Goal: Information Seeking & Learning: Learn about a topic

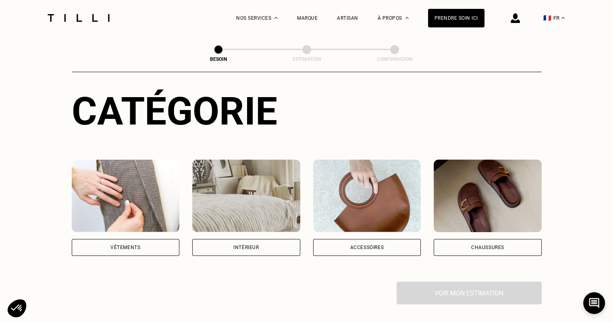
click at [138, 245] on div "Vêtements" at bounding box center [125, 247] width 30 height 5
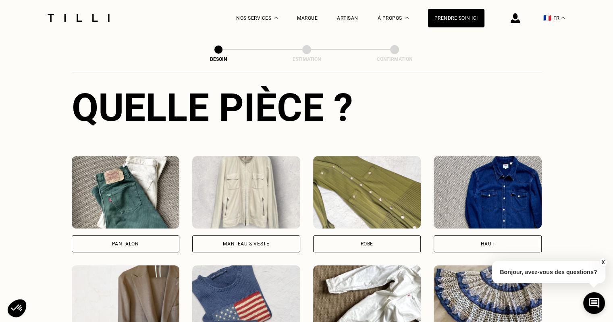
scroll to position [343, 0]
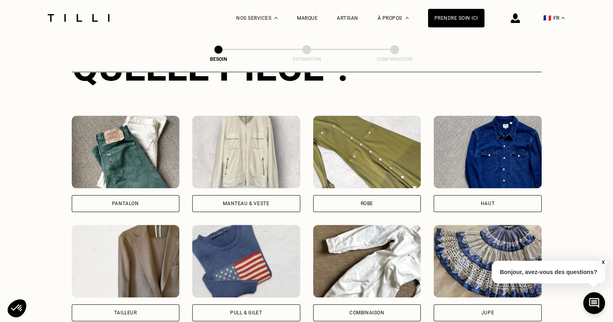
click at [264, 201] on div "Manteau & Veste" at bounding box center [246, 203] width 46 height 5
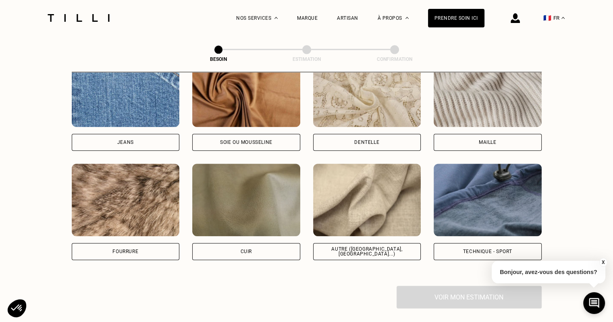
scroll to position [943, 0]
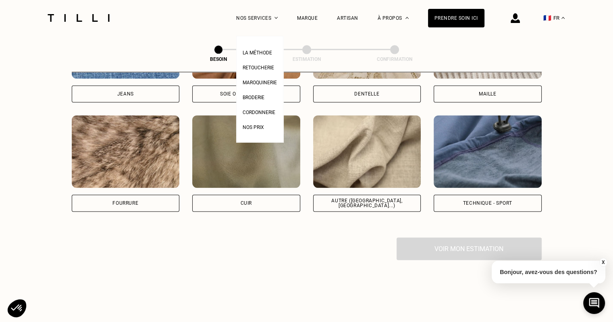
click at [250, 18] on div "Nos services" at bounding box center [257, 18] width 42 height 36
click at [261, 53] on span "La Méthode" at bounding box center [257, 53] width 29 height 6
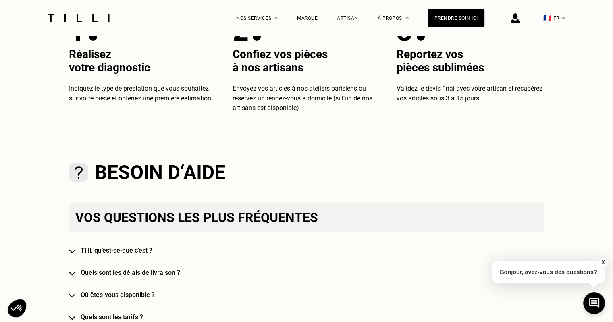
scroll to position [403, 0]
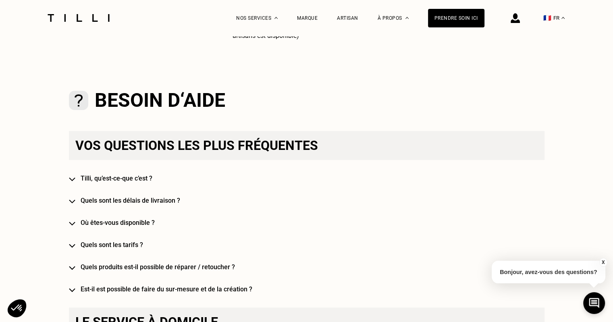
click at [126, 179] on h4 "Tilli, qu’est-ce-que c’est ?" at bounding box center [319, 179] width 476 height 8
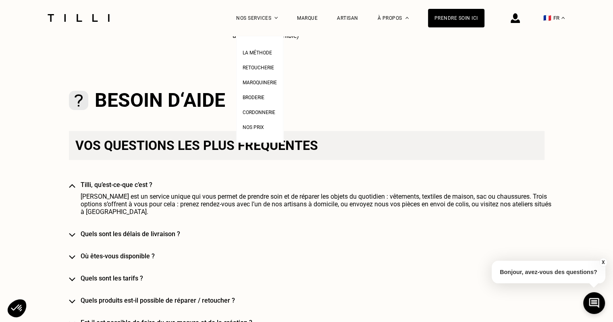
click at [260, 130] on span "Nos prix" at bounding box center [253, 128] width 21 height 6
select select "FR"
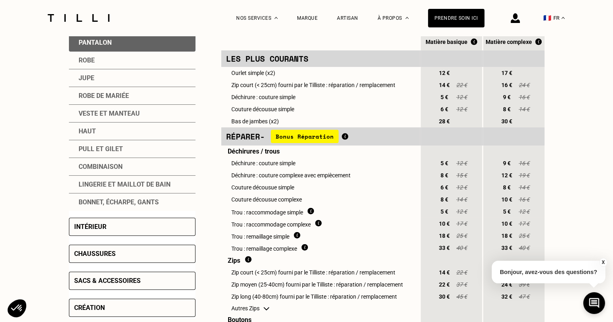
scroll to position [202, 0]
